Goal: Transaction & Acquisition: Purchase product/service

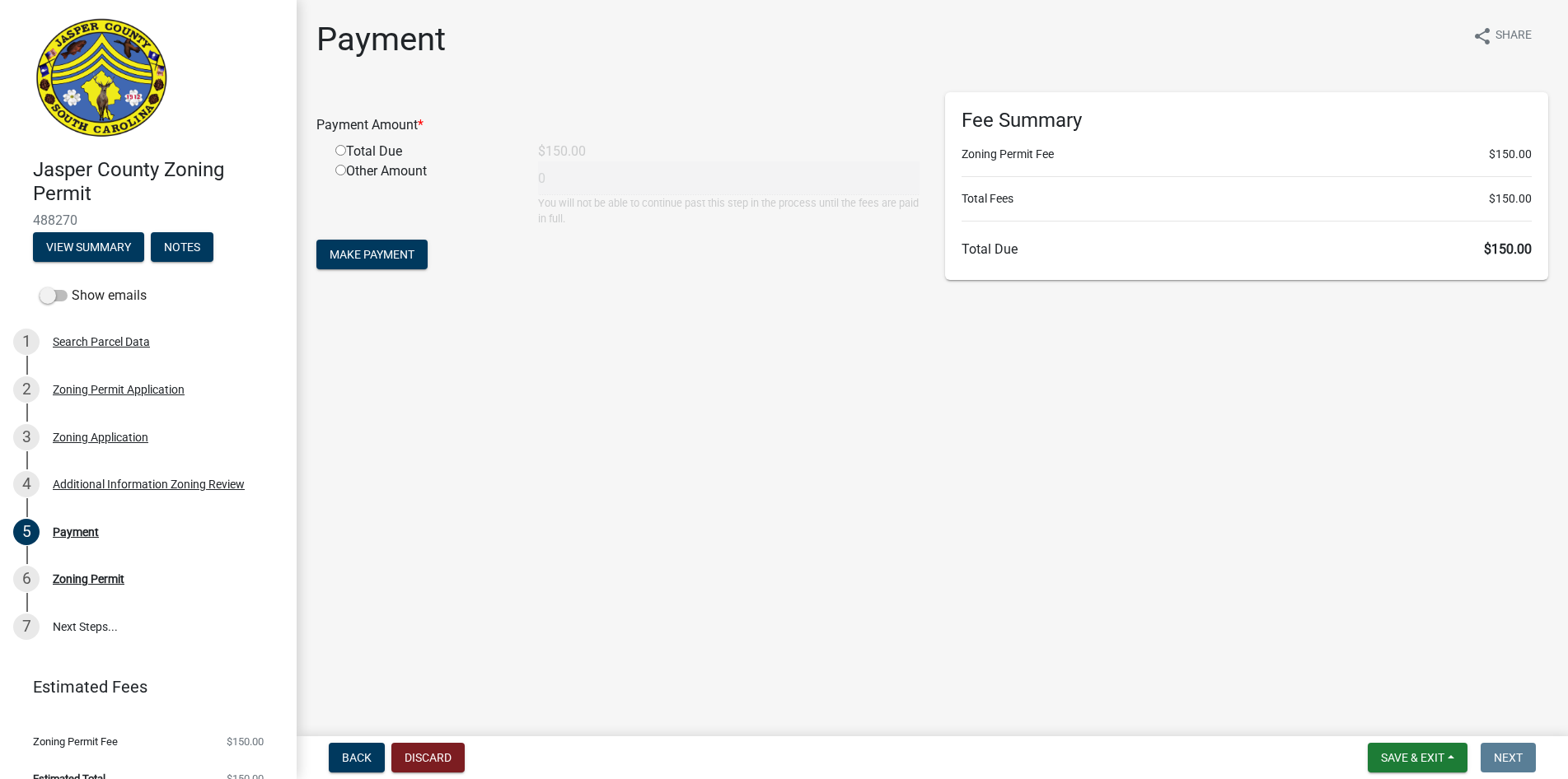
click at [377, 148] on div "Total Due" at bounding box center [424, 152] width 203 height 20
click at [335, 143] on div "Total Due" at bounding box center [424, 152] width 203 height 20
click at [341, 148] on input "radio" at bounding box center [341, 150] width 11 height 11
radio input "true"
type input "150"
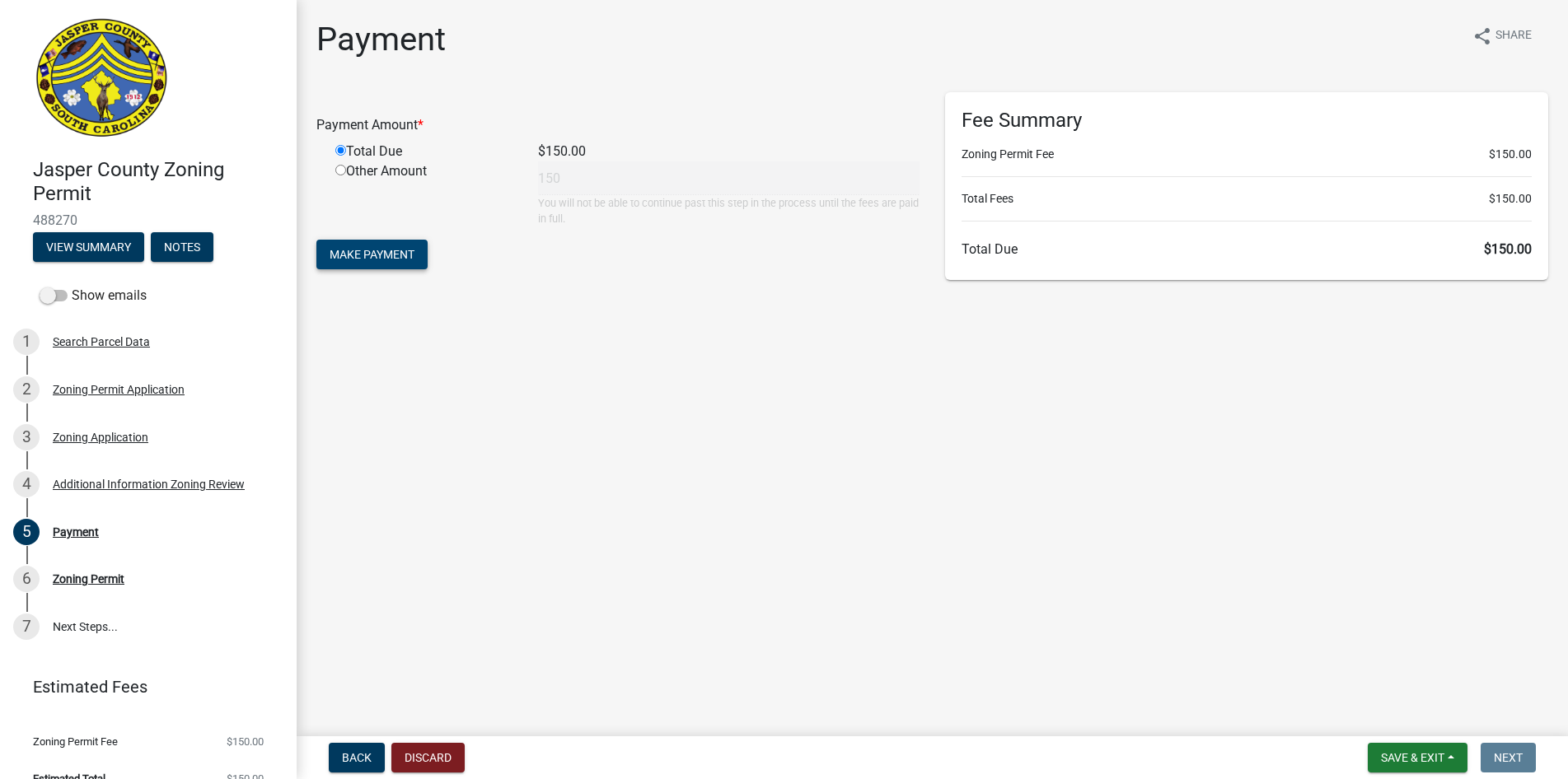
click at [393, 253] on span "Make Payment" at bounding box center [372, 255] width 85 height 13
